Goal: Information Seeking & Learning: Understand process/instructions

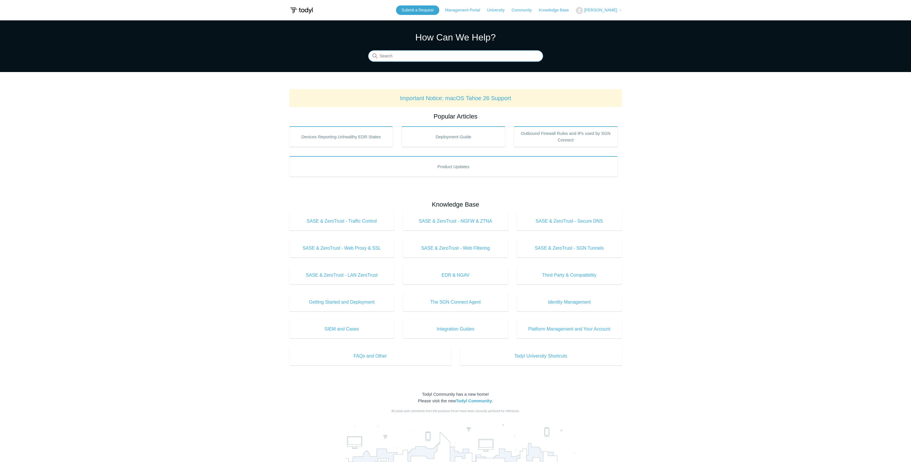
click at [391, 56] on input "Search" at bounding box center [455, 55] width 175 height 11
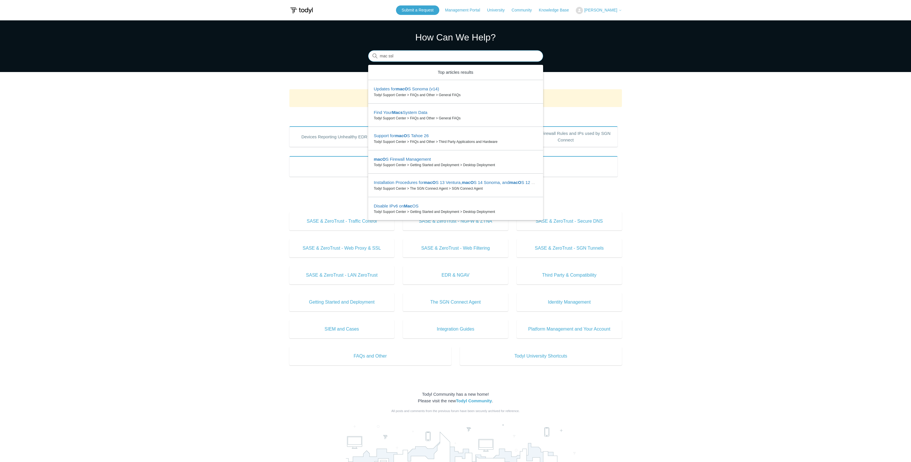
type input "mac ssl"
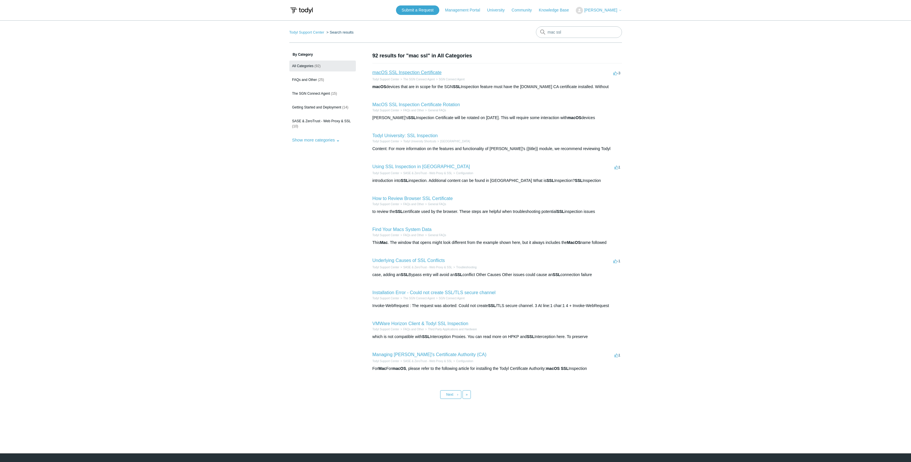
click at [415, 73] on link "macOS SSL Inspection Certificate" at bounding box center [406, 72] width 69 height 5
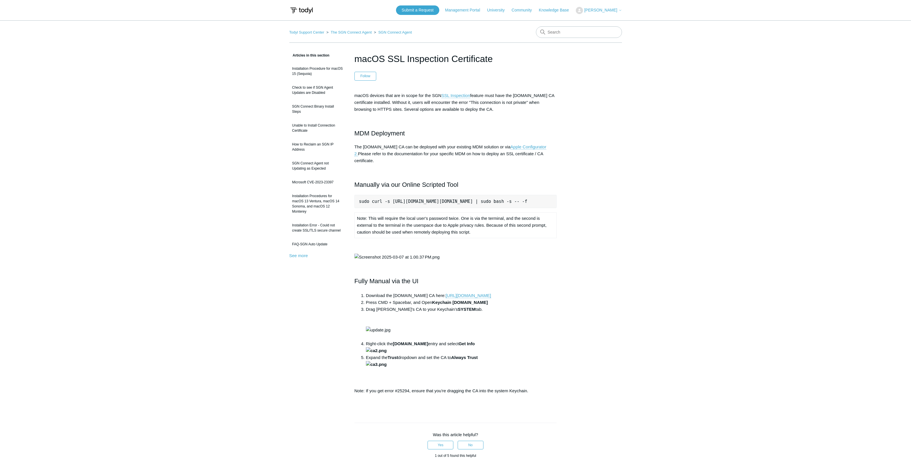
scroll to position [0, 27]
drag, startPoint x: 362, startPoint y: 195, endPoint x: 583, endPoint y: 195, distance: 221.0
click at [583, 195] on div "Articles in this section Installation Procedure for macOS 15 (Sequoia) Check to…" at bounding box center [455, 332] width 333 height 561
copy pre "sudo curl -s https://download.todyl.com/misc/macOS-install-CA.sh | sudo bash -s…"
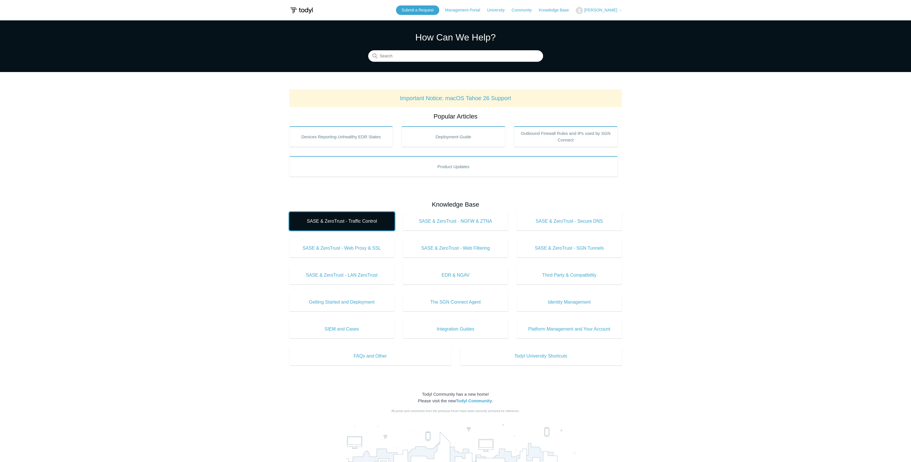
click at [357, 222] on span "SASE & ZeroTrust - Traffic Control" at bounding box center [342, 221] width 88 height 7
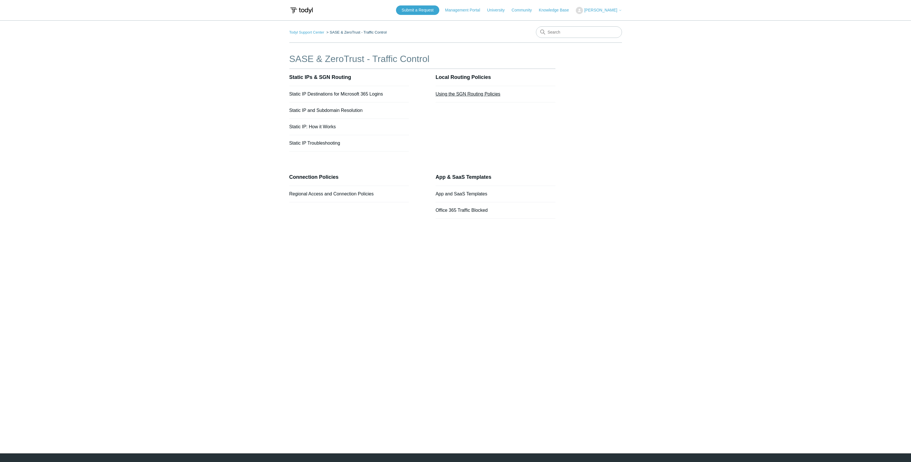
click at [463, 94] on link "Using the SGN Routing Policies" at bounding box center [467, 93] width 65 height 5
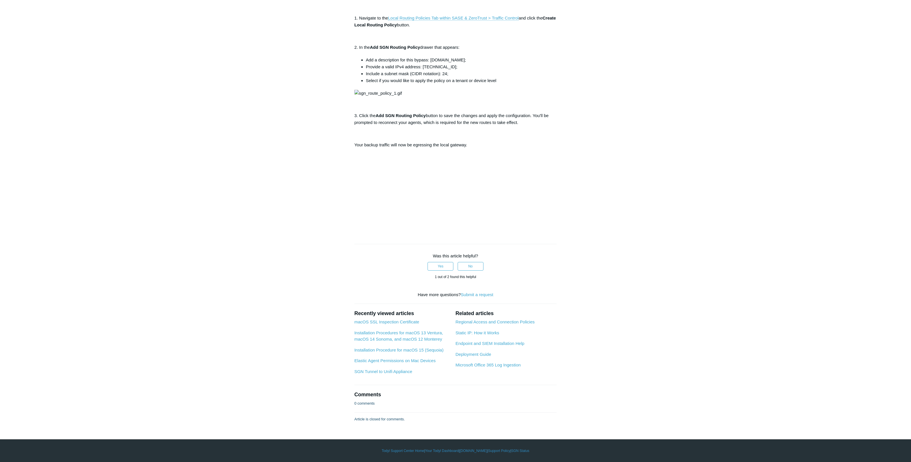
scroll to position [88, 0]
